Goal: Check status

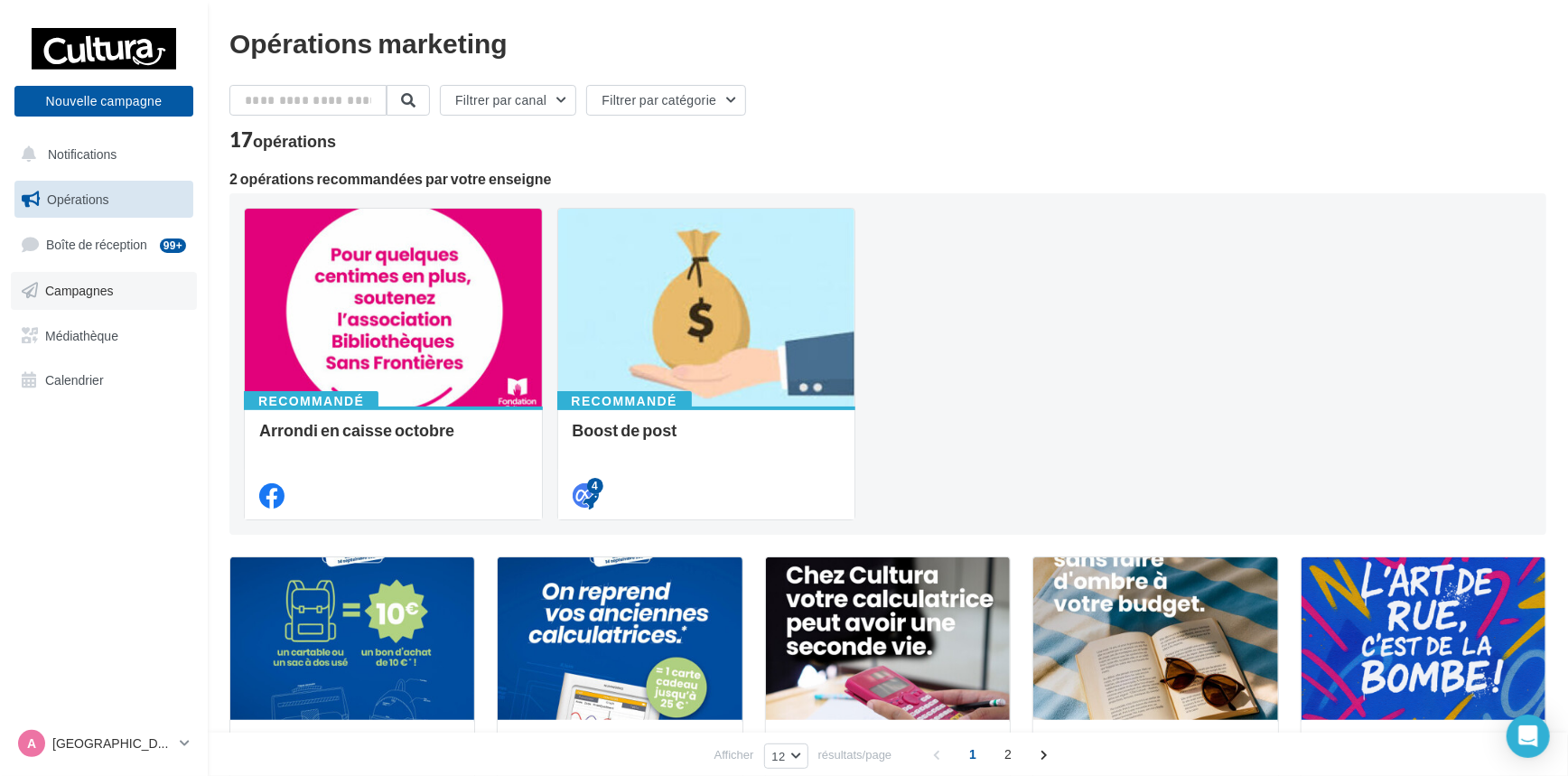
click at [98, 297] on span "Campagnes" at bounding box center [79, 291] width 68 height 15
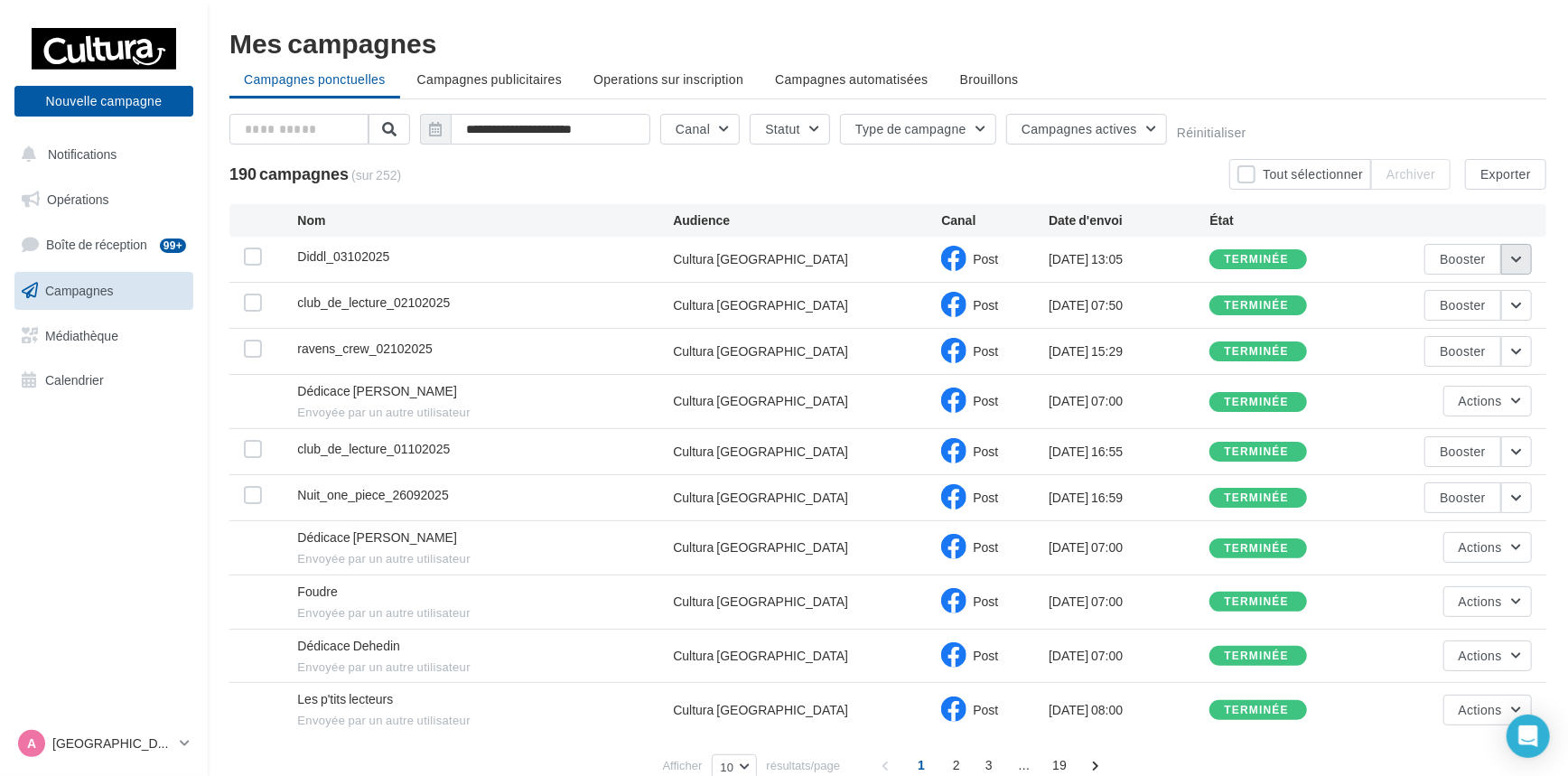
click at [1526, 259] on button "button" at bounding box center [1516, 259] width 31 height 31
click at [1451, 305] on button "Voir les résultats" at bounding box center [1441, 302] width 181 height 47
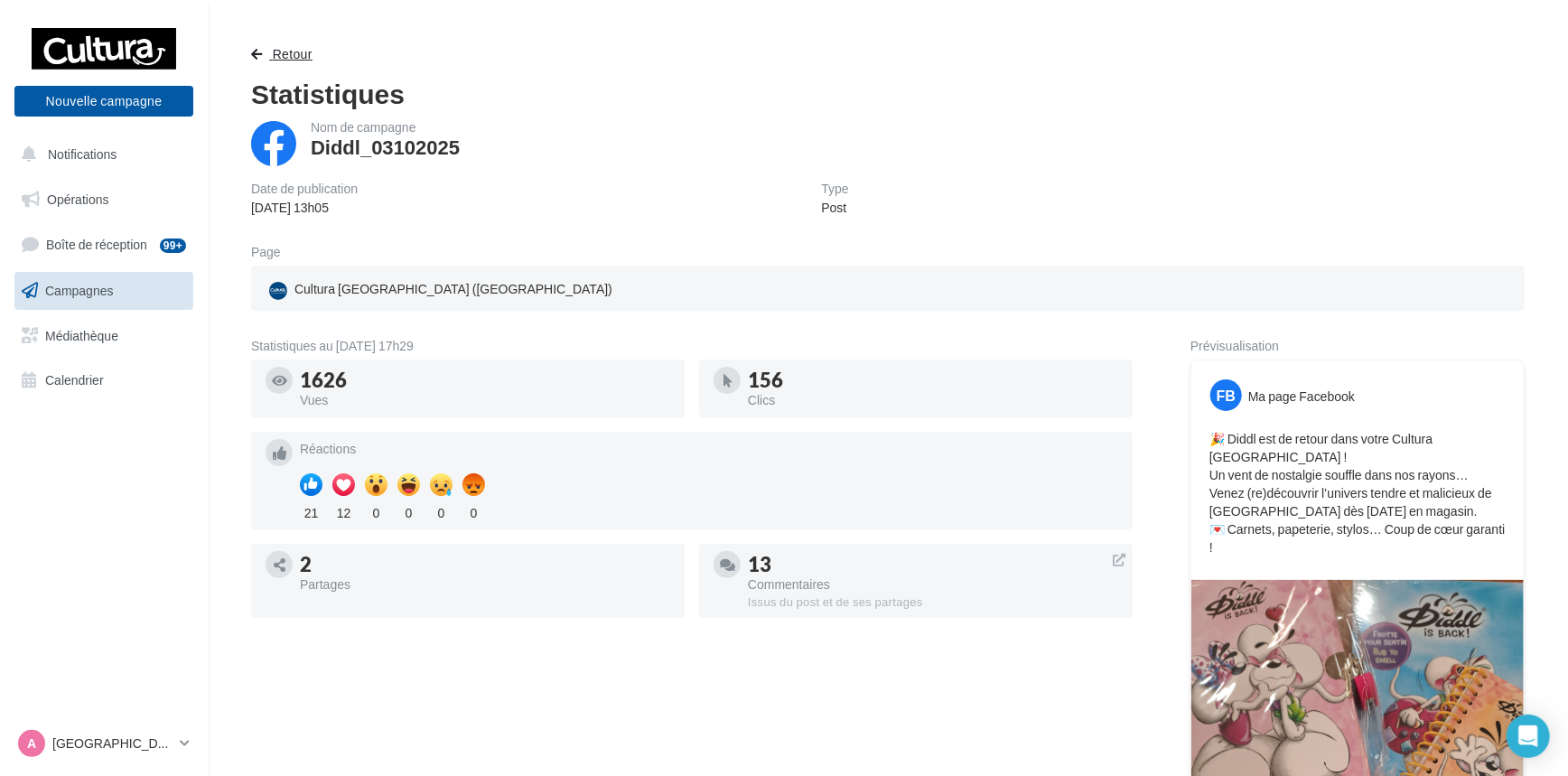
click at [279, 52] on span "Retour" at bounding box center [293, 53] width 39 height 15
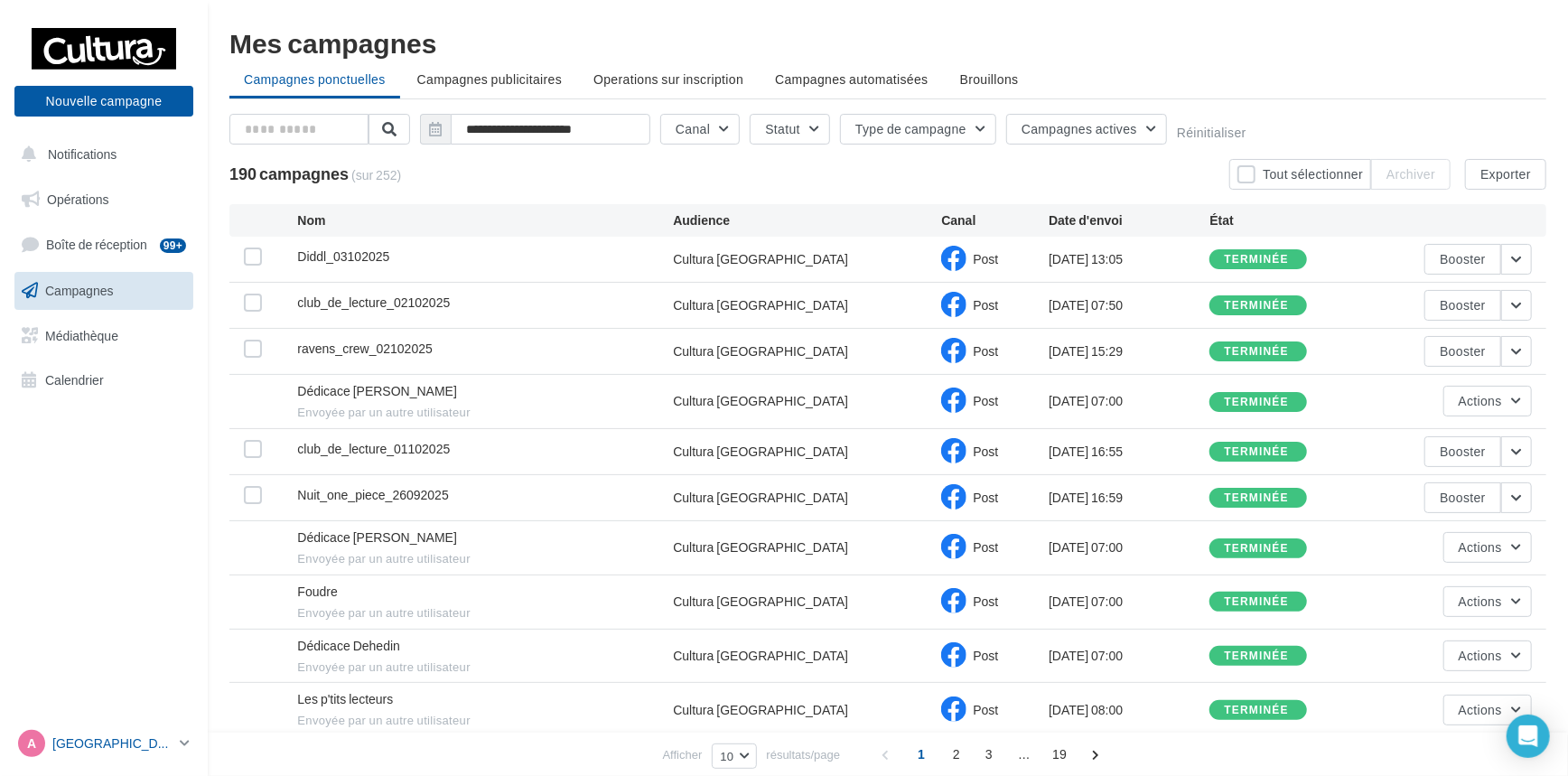
click at [184, 745] on icon at bounding box center [185, 743] width 10 height 15
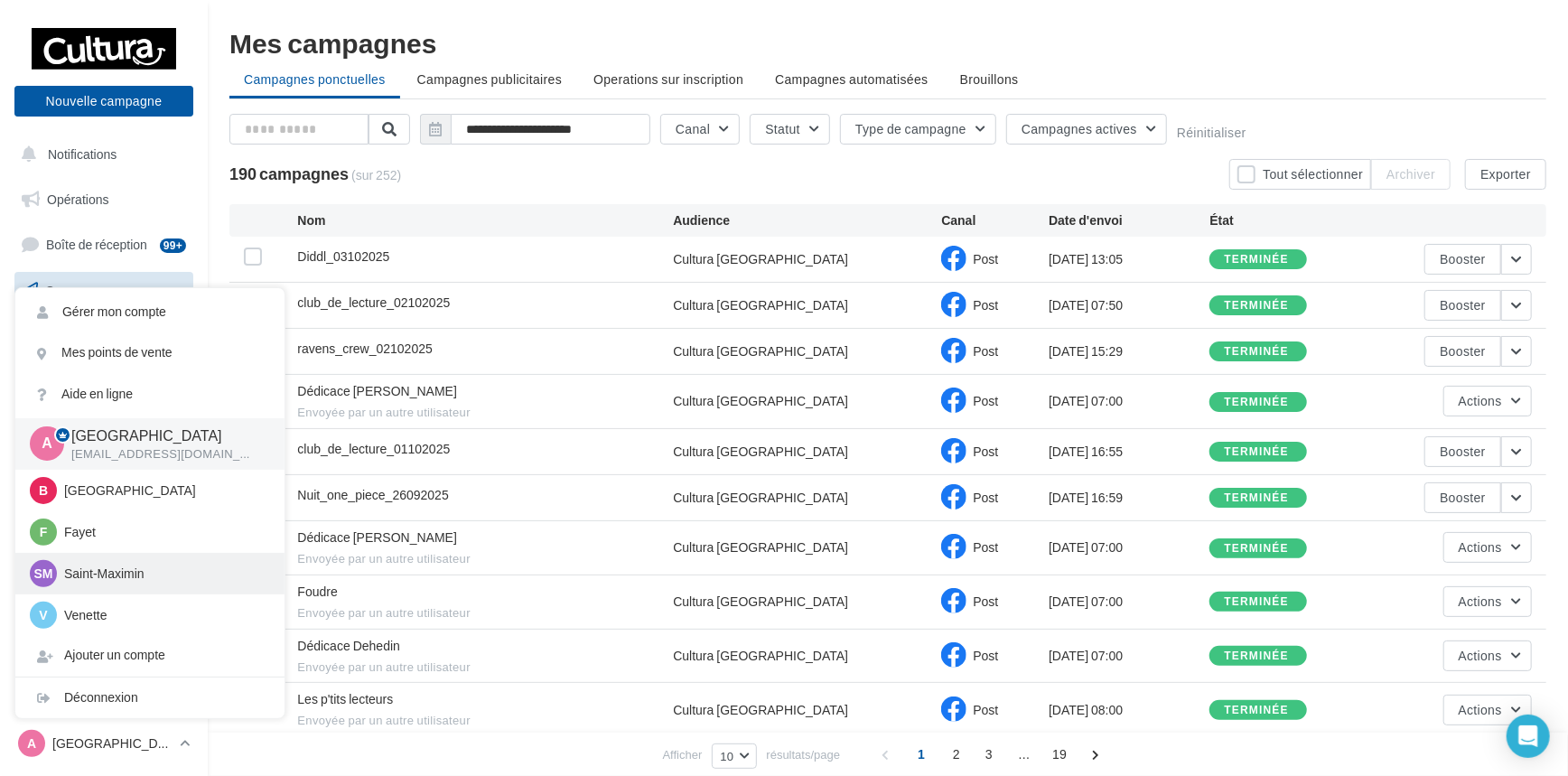
click at [150, 576] on p "Saint-Maximin" at bounding box center [163, 573] width 199 height 18
